Goal: Task Accomplishment & Management: Complete application form

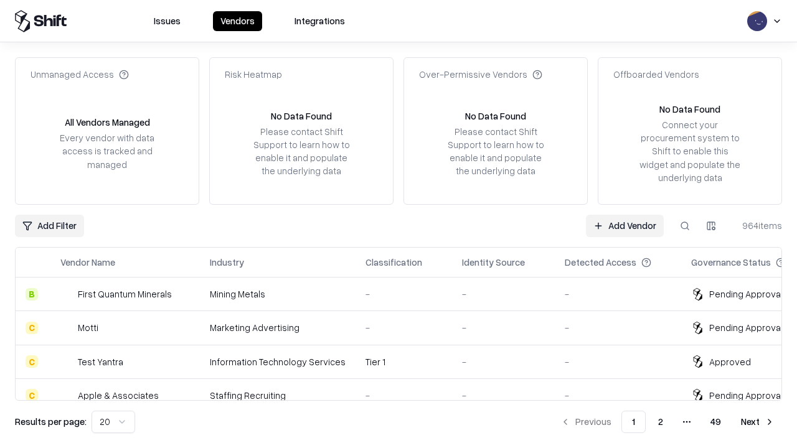
click at [624, 225] on link "Add Vendor" at bounding box center [625, 226] width 78 height 22
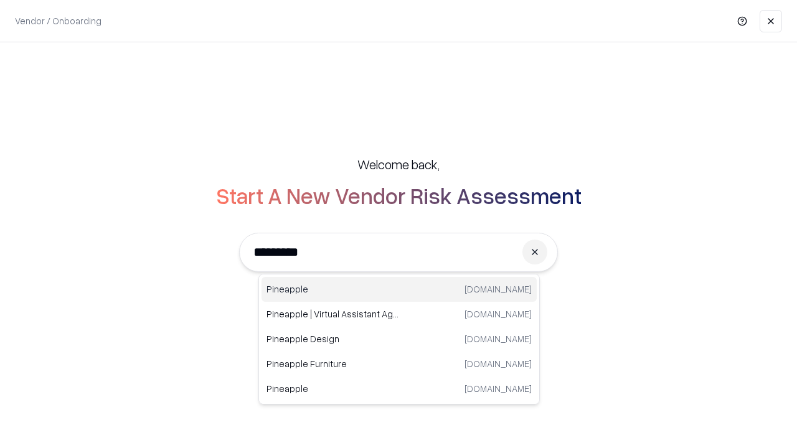
click at [399, 289] on div "Pineapple [DOMAIN_NAME]" at bounding box center [398, 289] width 275 height 25
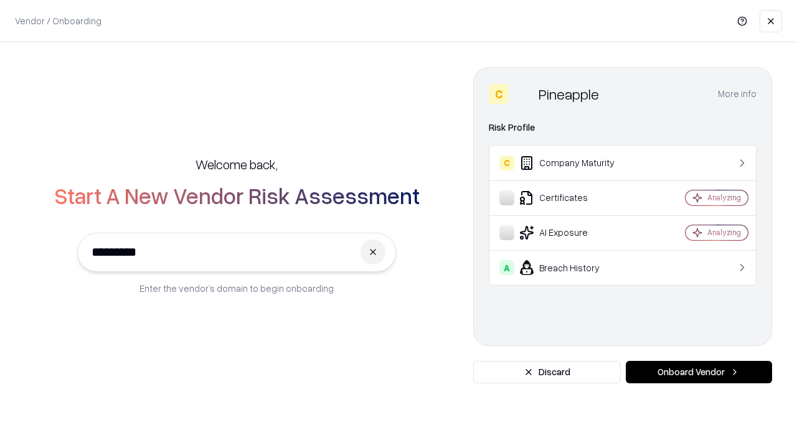
type input "*********"
click at [698, 372] on button "Onboard Vendor" at bounding box center [698, 372] width 146 height 22
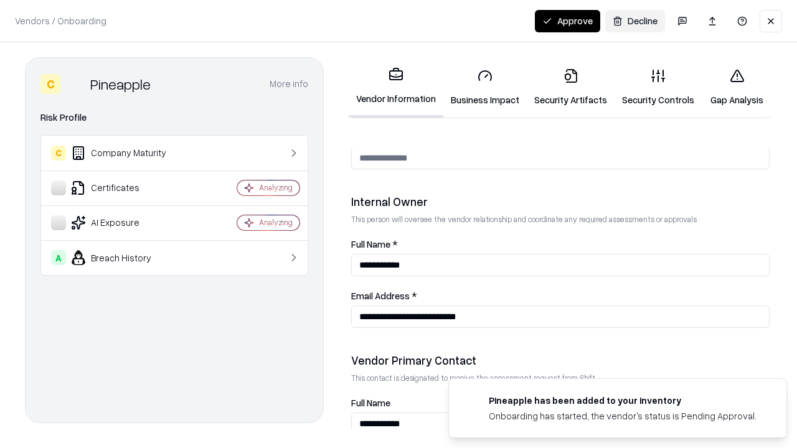
scroll to position [645, 0]
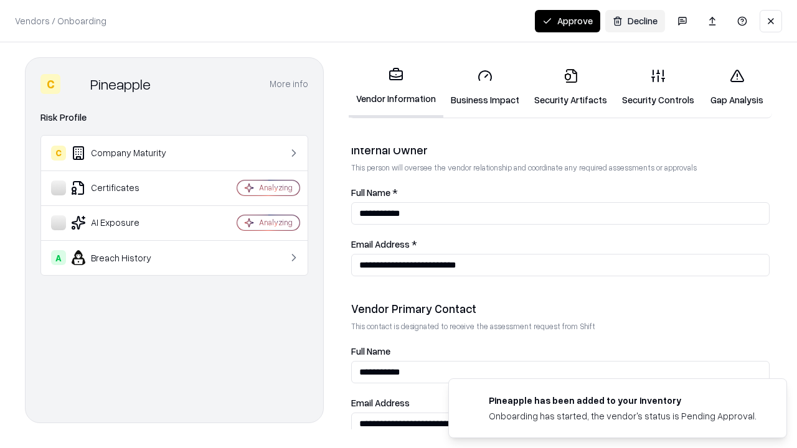
click at [485, 87] on link "Business Impact" at bounding box center [484, 87] width 83 height 58
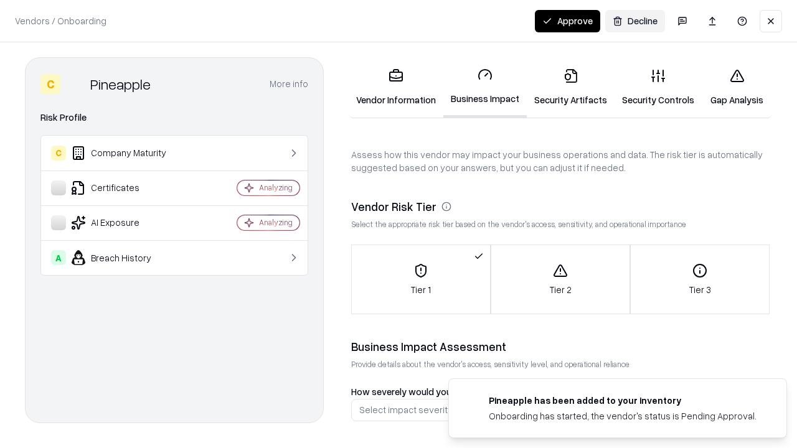
click at [570, 87] on link "Security Artifacts" at bounding box center [570, 87] width 88 height 58
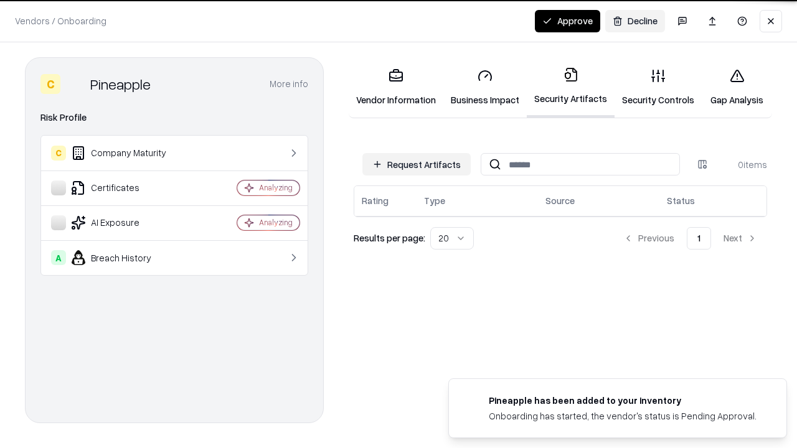
click at [416, 164] on button "Request Artifacts" at bounding box center [416, 164] width 108 height 22
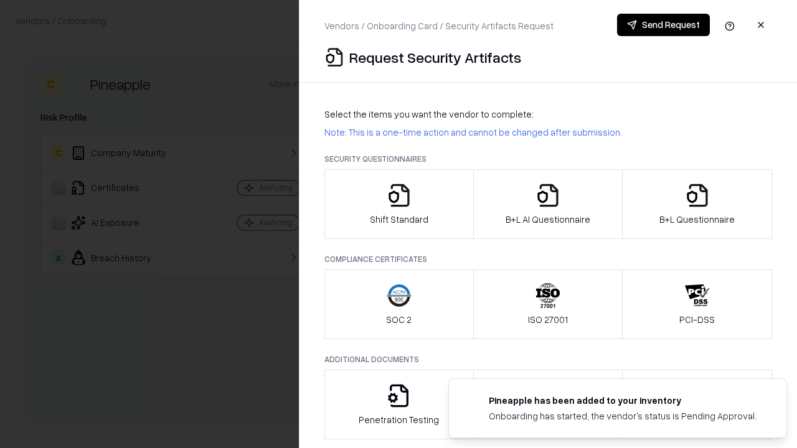
click at [398, 204] on icon "button" at bounding box center [398, 195] width 25 height 25
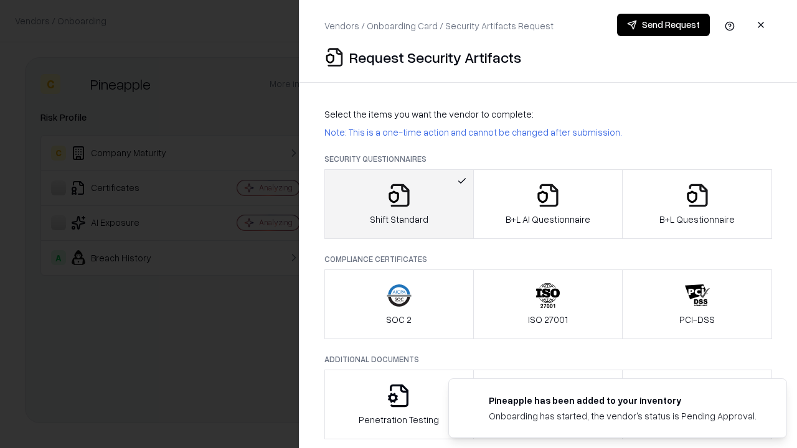
click at [663, 25] on button "Send Request" at bounding box center [663, 25] width 93 height 22
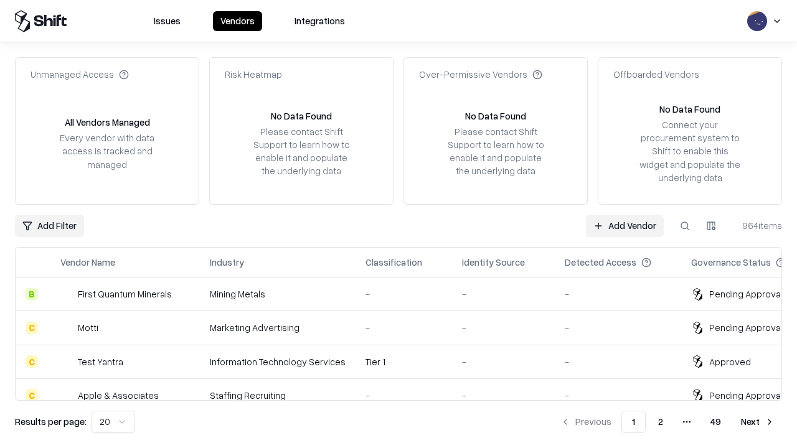
click at [685, 225] on button at bounding box center [684, 226] width 22 height 22
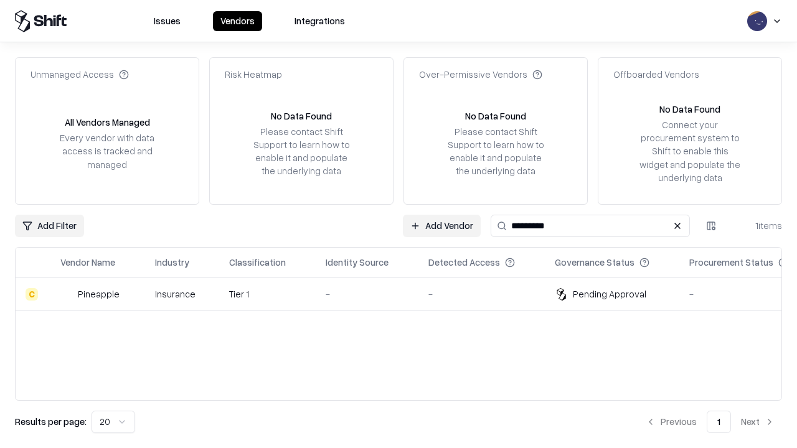
type input "*********"
click at [406, 294] on div "-" at bounding box center [366, 294] width 83 height 13
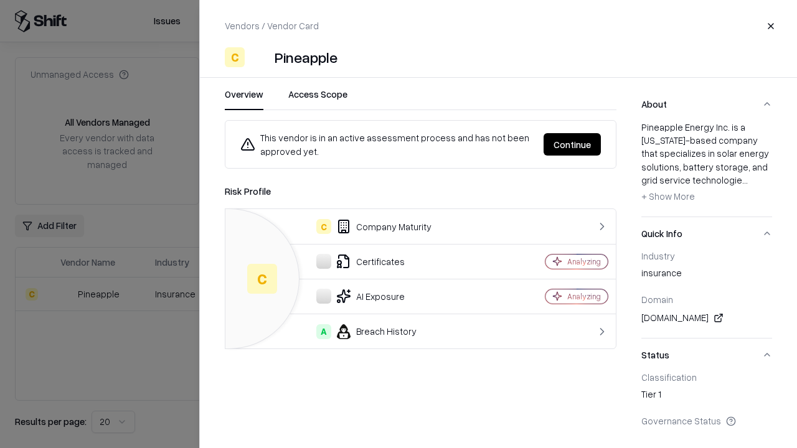
click at [572, 144] on button "Continue" at bounding box center [571, 144] width 57 height 22
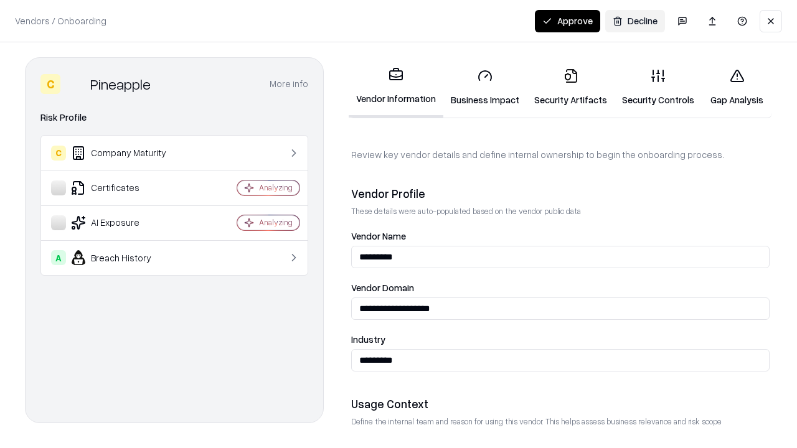
click at [570, 87] on link "Security Artifacts" at bounding box center [570, 87] width 88 height 58
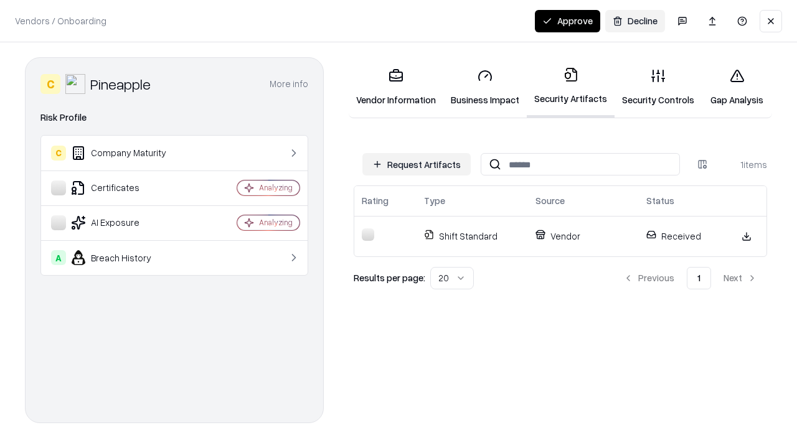
click at [658, 87] on link "Security Controls" at bounding box center [657, 87] width 87 height 58
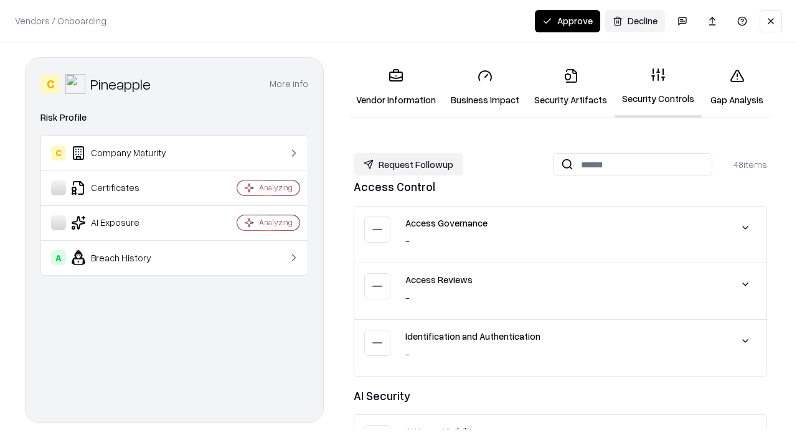
click at [408, 164] on button "Request Followup" at bounding box center [408, 164] width 110 height 22
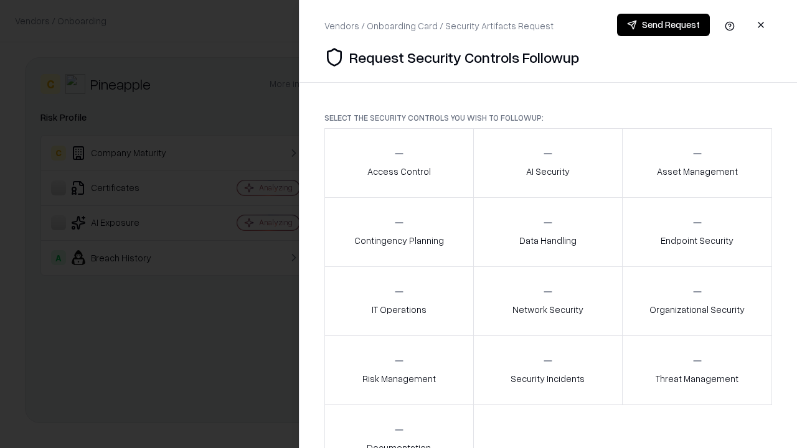
click at [398, 163] on div "Access Control" at bounding box center [398, 162] width 63 height 30
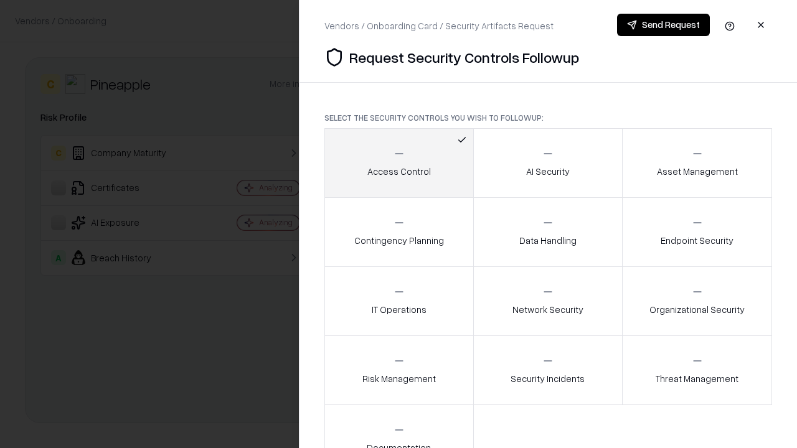
click at [663, 25] on button "Send Request" at bounding box center [663, 25] width 93 height 22
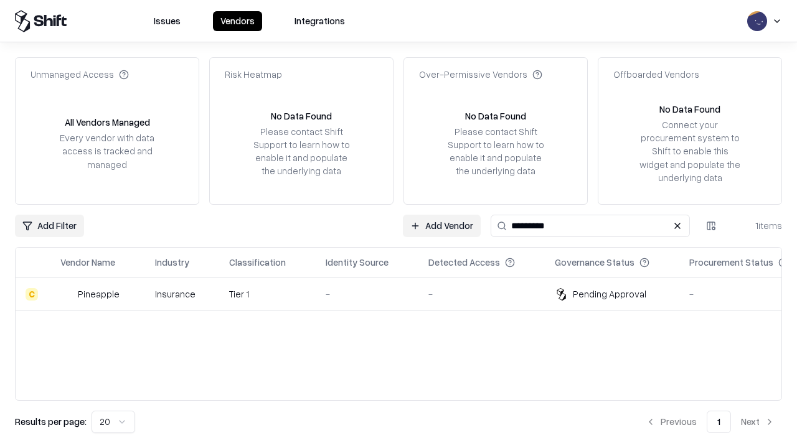
type input "*********"
click at [406, 294] on div "-" at bounding box center [366, 294] width 83 height 13
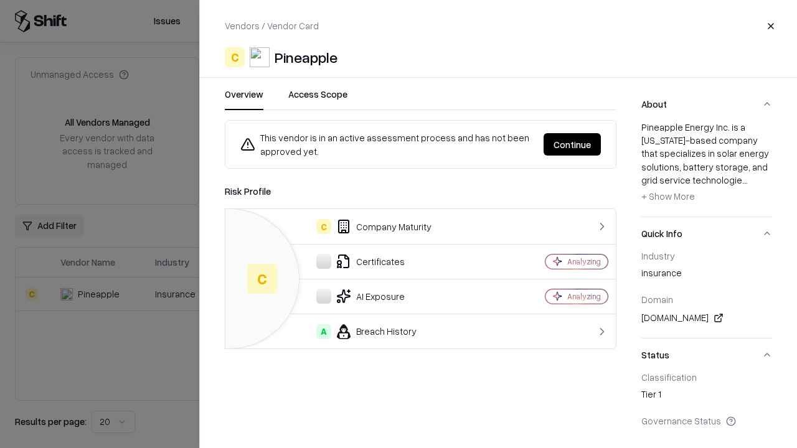
click at [572, 144] on button "Continue" at bounding box center [571, 144] width 57 height 22
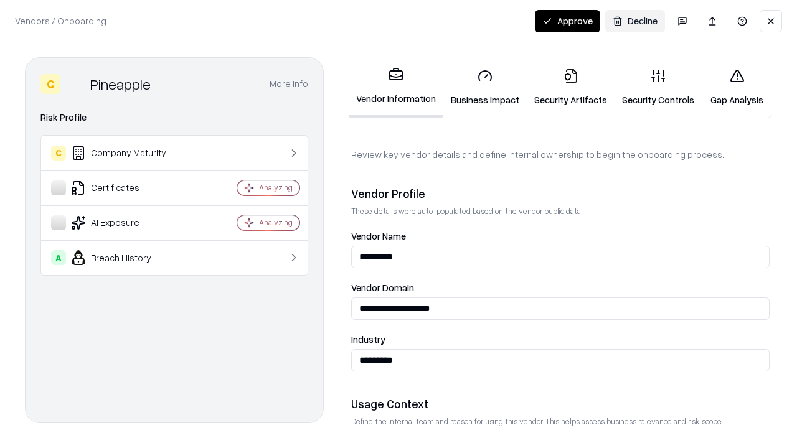
click at [567, 21] on button "Approve" at bounding box center [567, 21] width 65 height 22
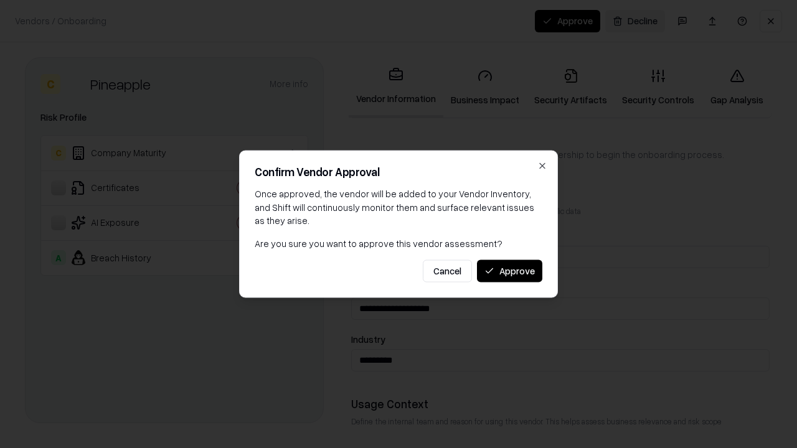
click at [509, 271] on button "Approve" at bounding box center [509, 271] width 65 height 22
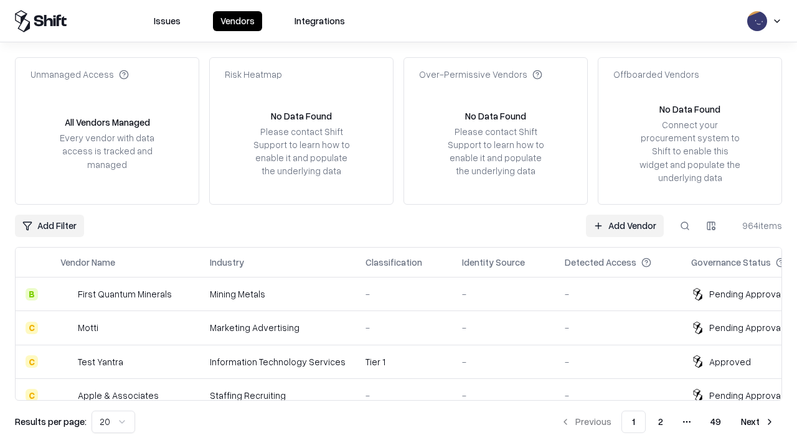
type input "*********"
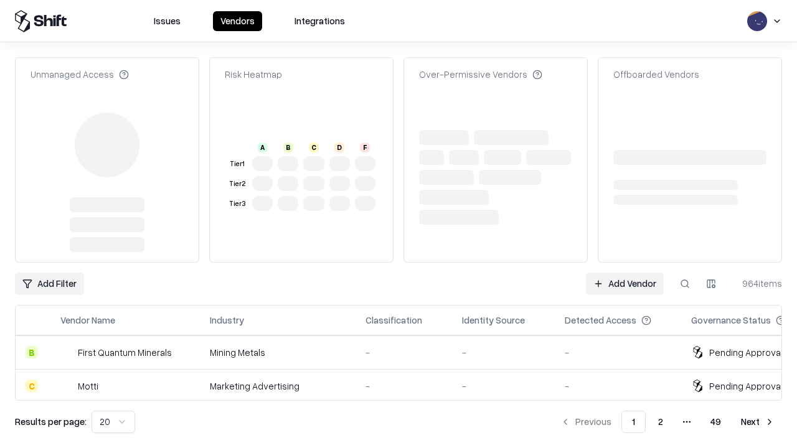
click at [624, 284] on link "Add Vendor" at bounding box center [625, 284] width 78 height 22
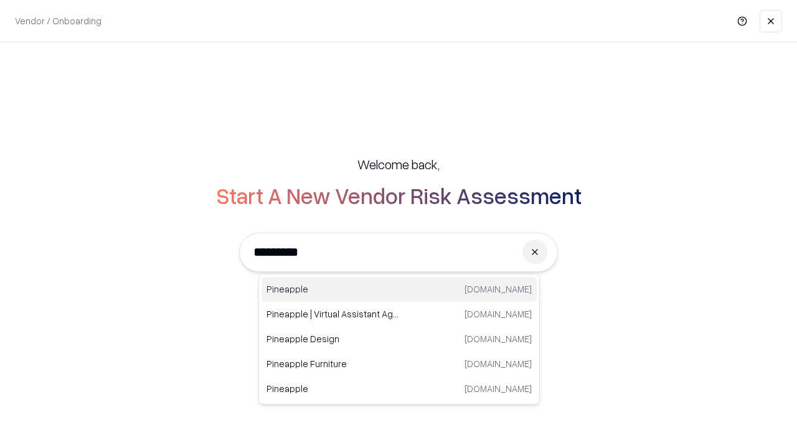
click at [399, 289] on div "Pineapple [DOMAIN_NAME]" at bounding box center [398, 289] width 275 height 25
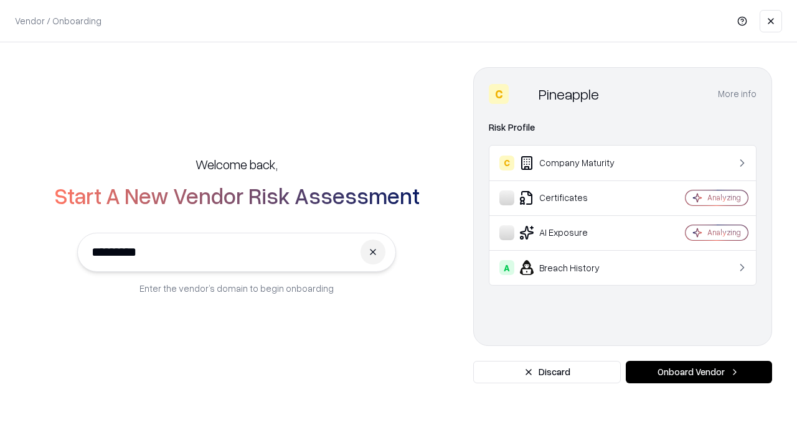
type input "*********"
click at [698, 372] on button "Onboard Vendor" at bounding box center [698, 372] width 146 height 22
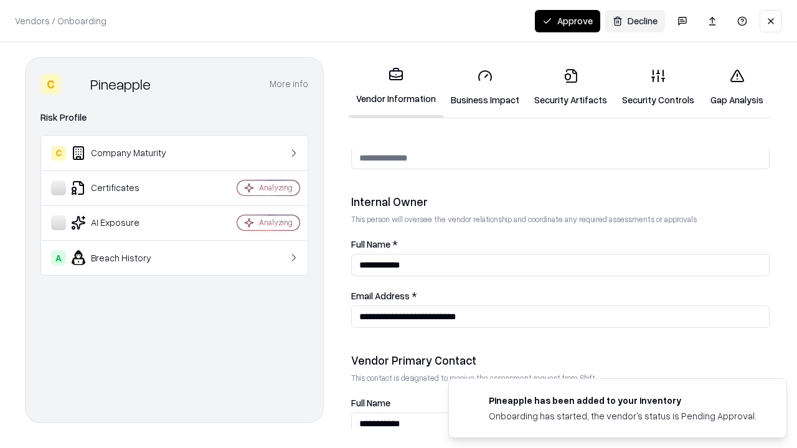
scroll to position [645, 0]
